Goal: Find contact information: Find contact information

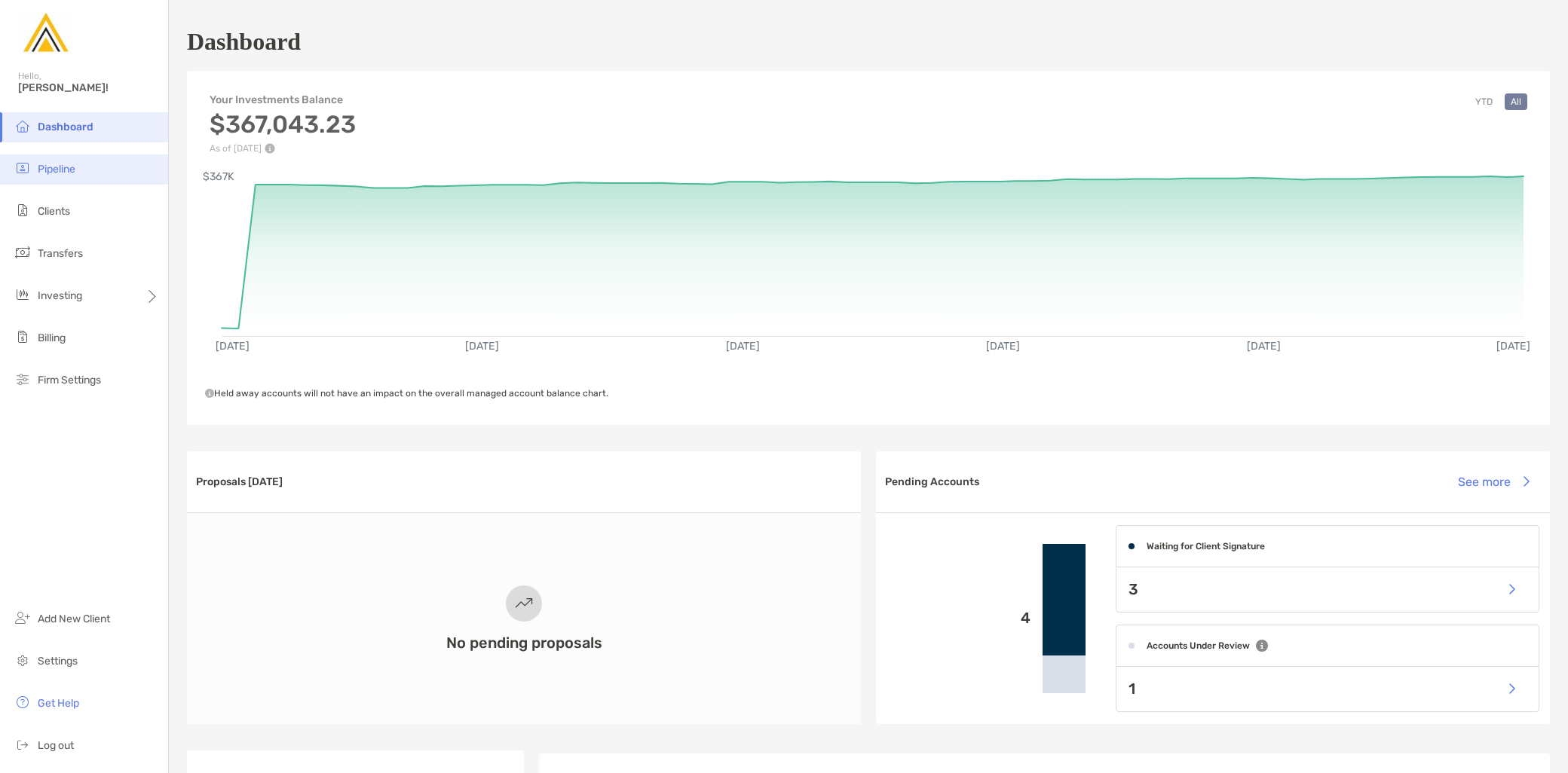
click at [87, 177] on li "Pipeline" at bounding box center [84, 169] width 168 height 30
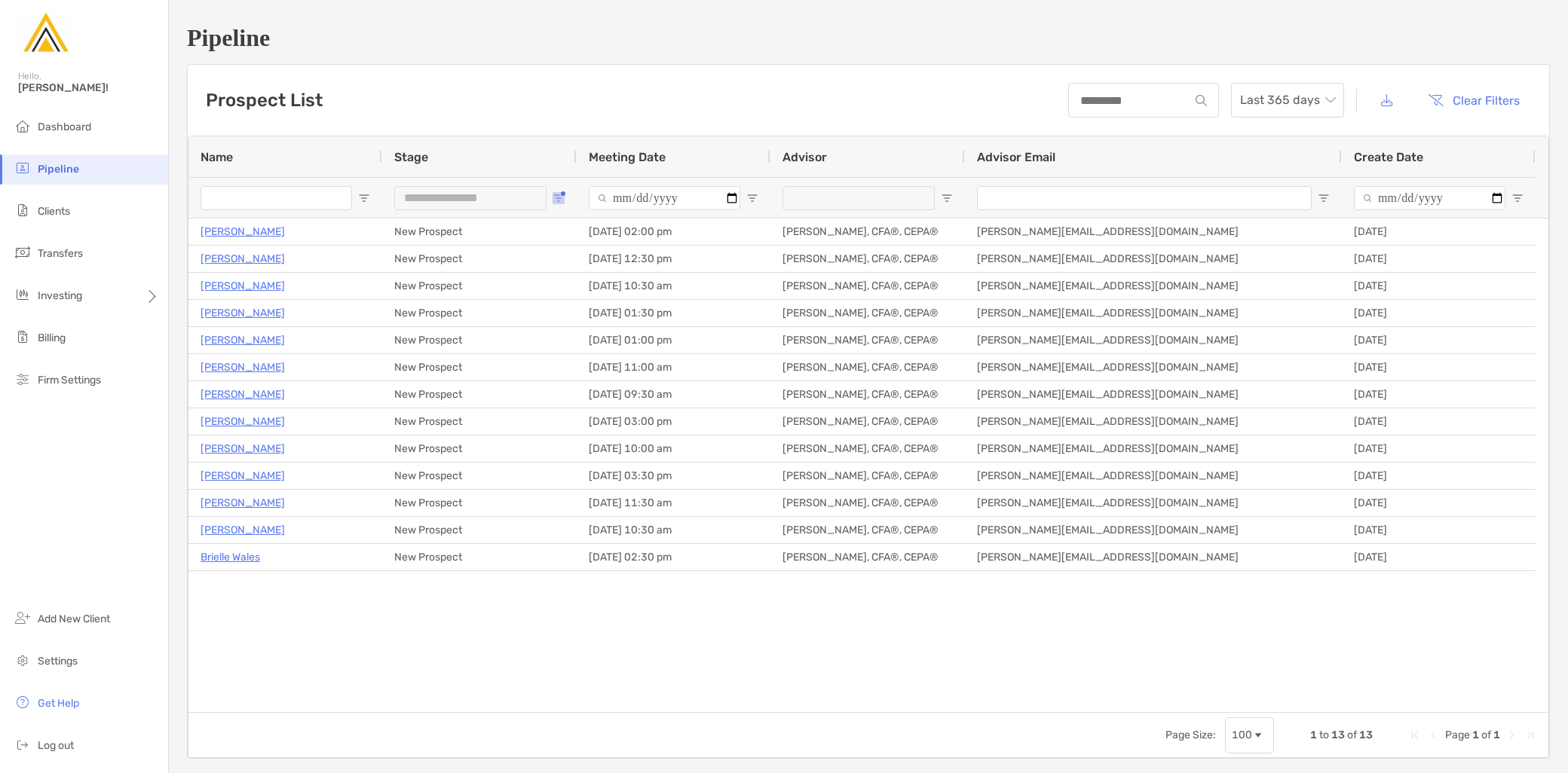
click at [560, 199] on span "Open Filter Menu" at bounding box center [558, 197] width 12 height 12
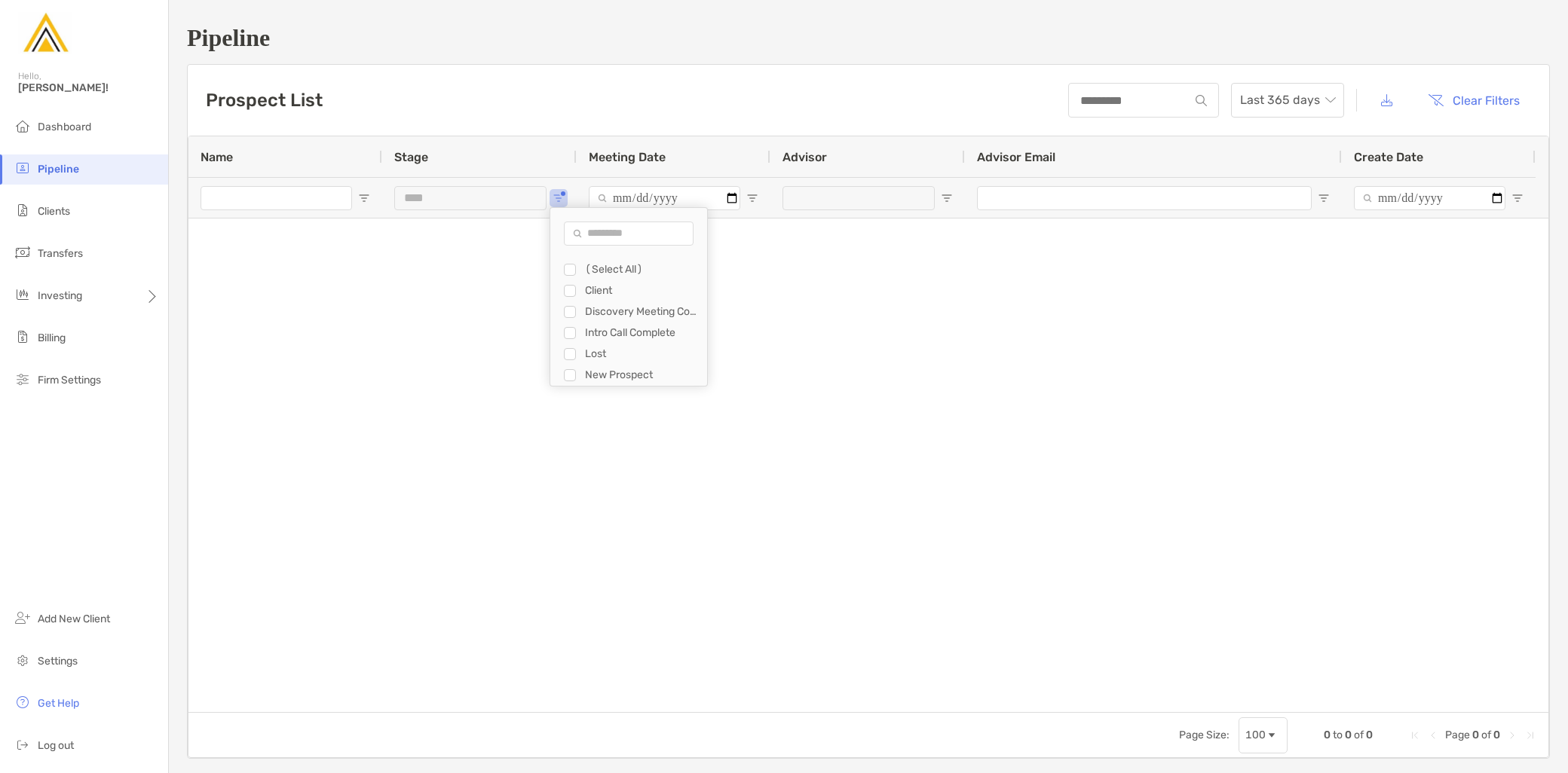
type input "**********"
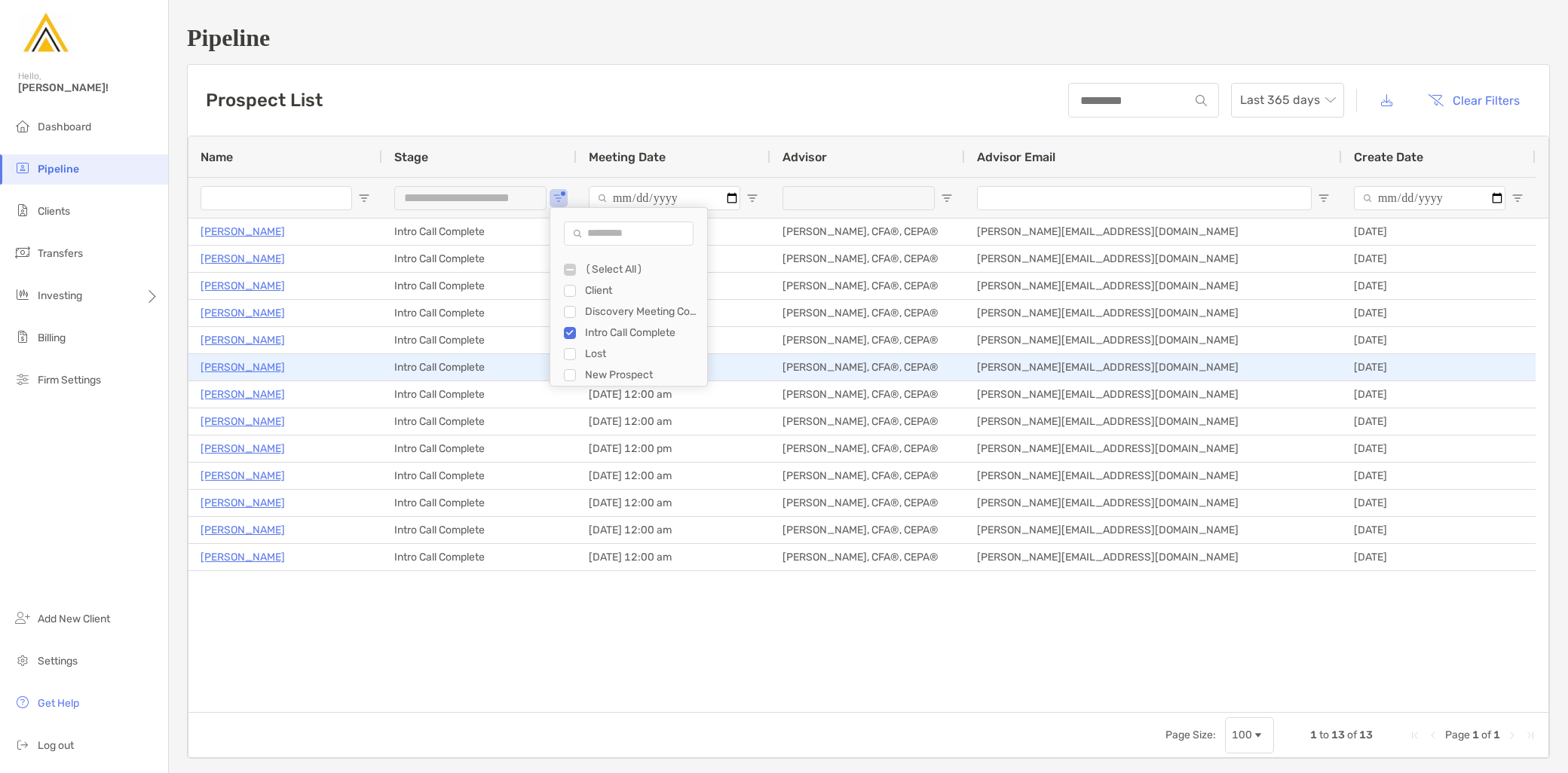
click at [236, 370] on p "[PERSON_NAME]" at bounding box center [243, 368] width 85 height 19
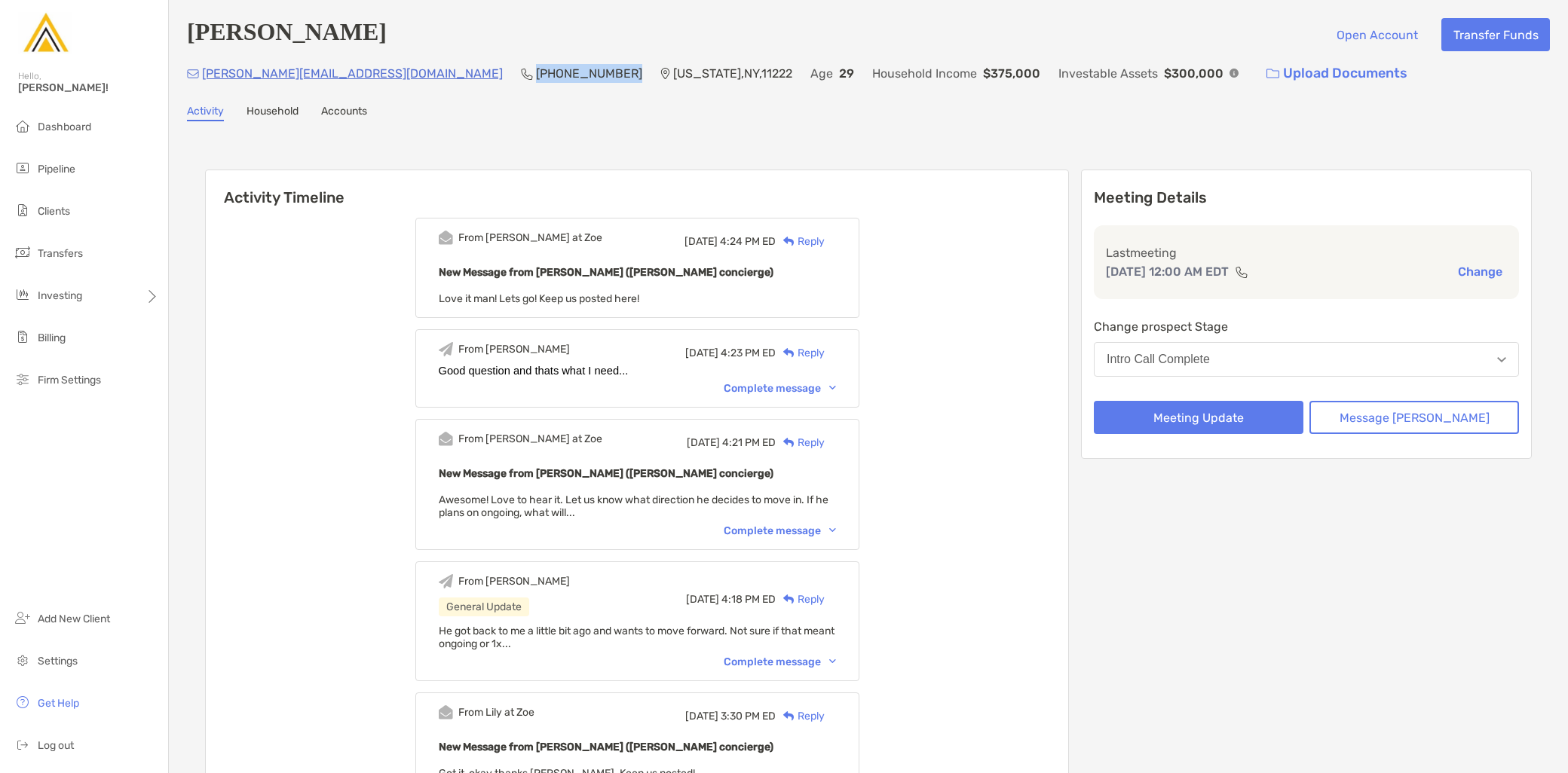
drag, startPoint x: 451, startPoint y: 74, endPoint x: 364, endPoint y: 70, distance: 87.1
click at [364, 70] on div "hamill.liam@gmail.com (347) 654-2418 New York , NY , 11222 Age 29 Household Inc…" at bounding box center [868, 73] width 1363 height 32
copy p "[PHONE_NUMBER]"
click at [983, 71] on p "$375,000" at bounding box center [1011, 73] width 57 height 19
